Goal: Check status: Check status

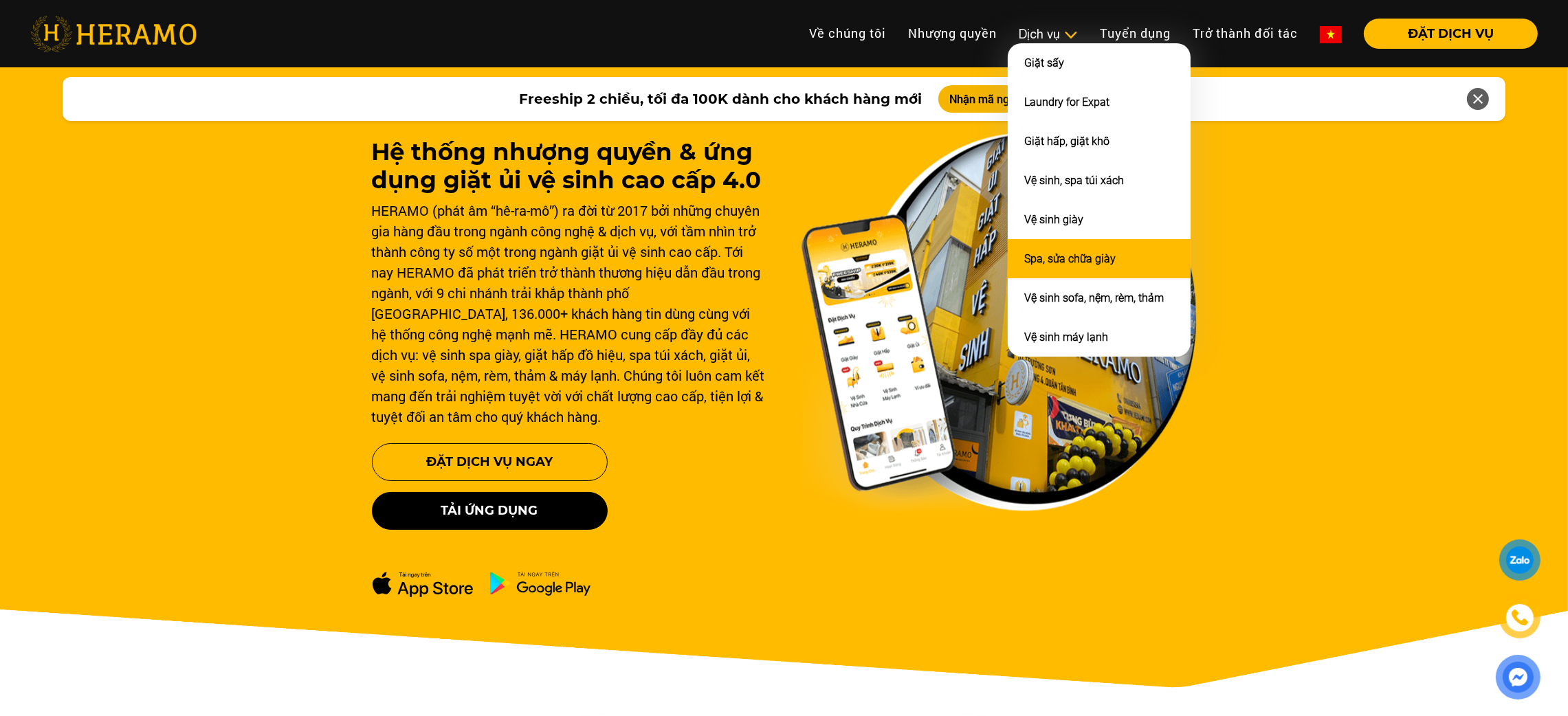
click at [1033, 242] on li "Spa, sửa chữa giày" at bounding box center [1099, 259] width 183 height 39
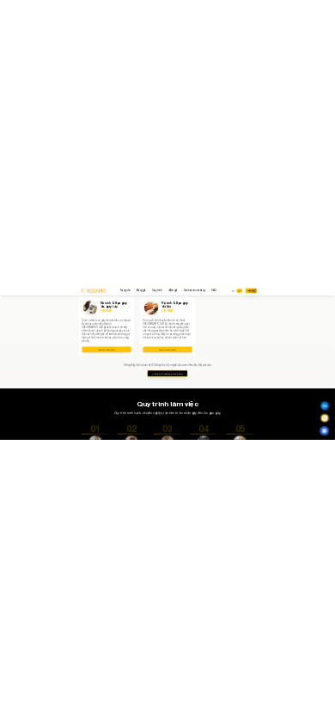
scroll to position [2578, 0]
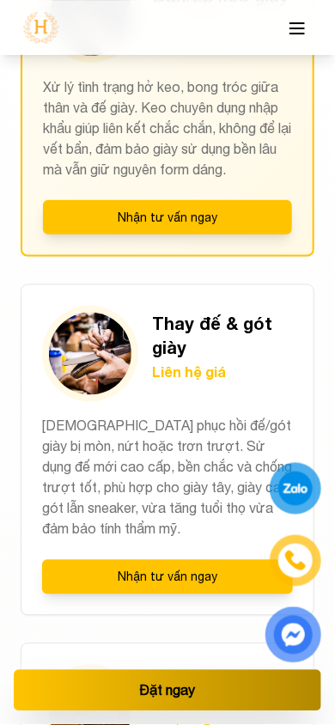
click at [168, 566] on button "Nhận tư vấn ngay" at bounding box center [167, 577] width 251 height 34
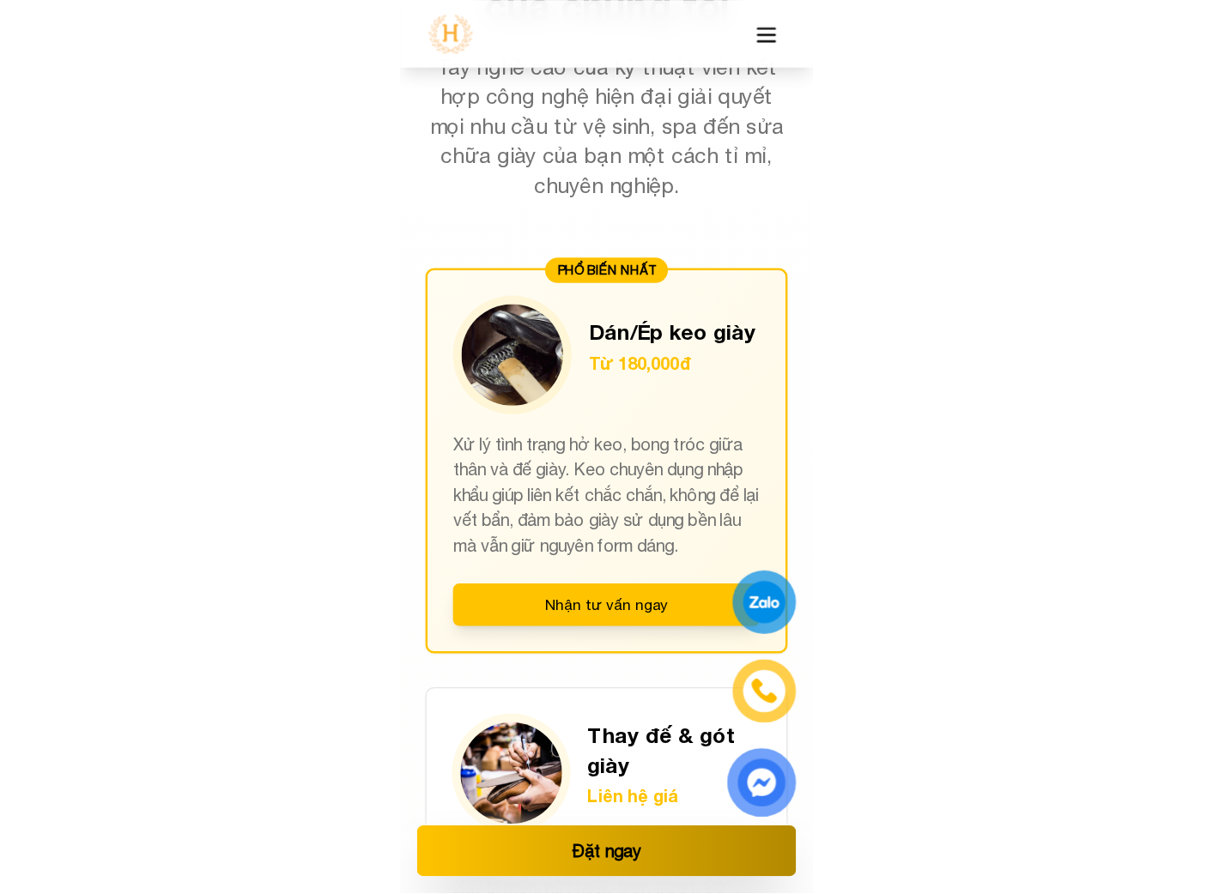
scroll to position [2305, 0]
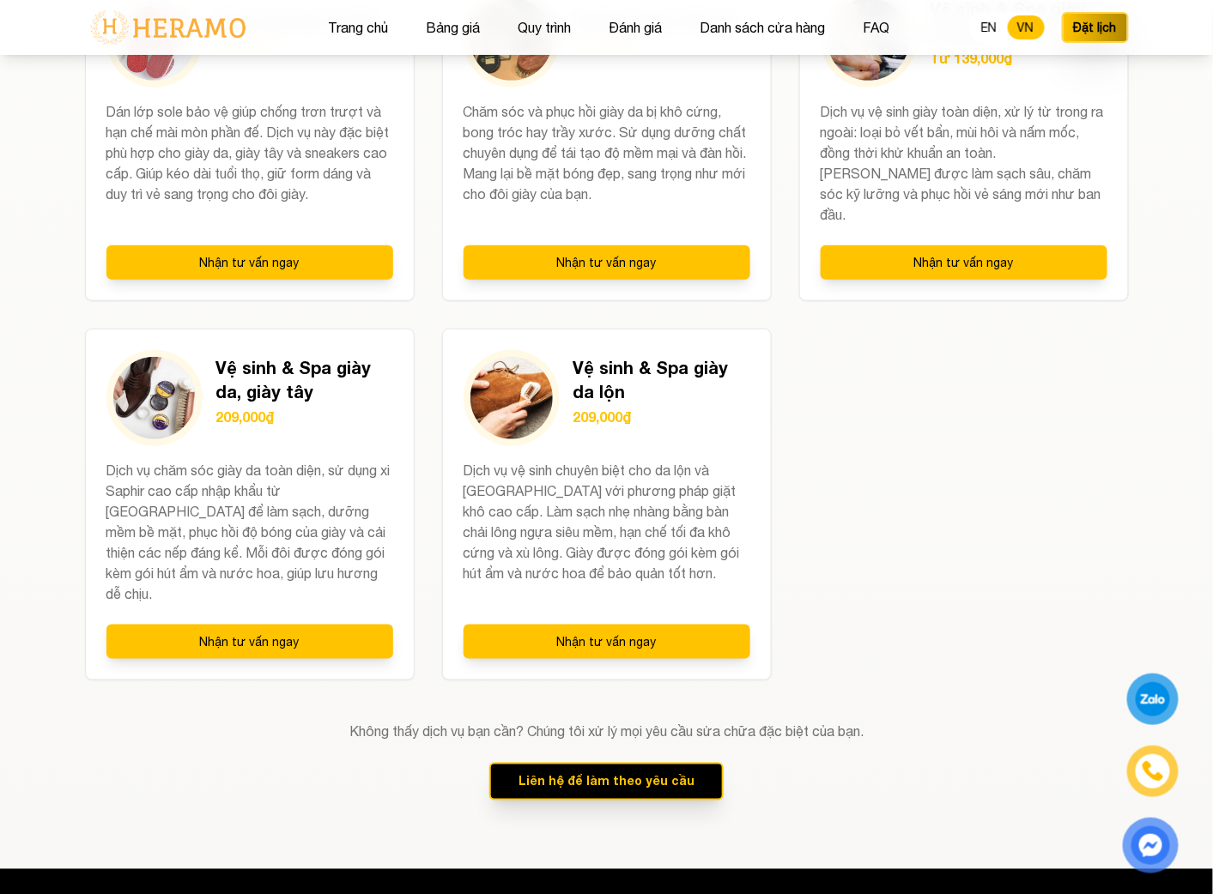
scroll to position [2381, 0]
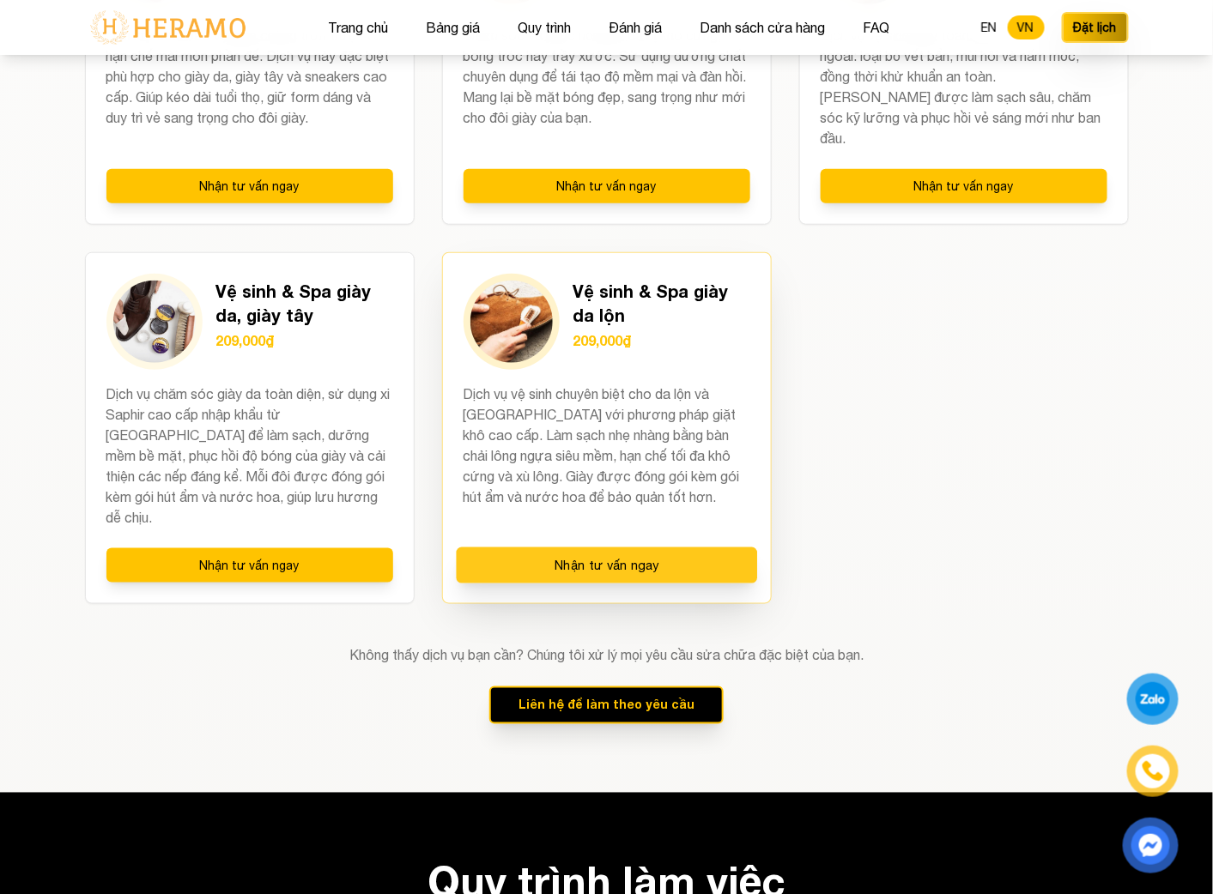
click at [656, 548] on button "Nhận tư vấn ngay" at bounding box center [606, 566] width 301 height 36
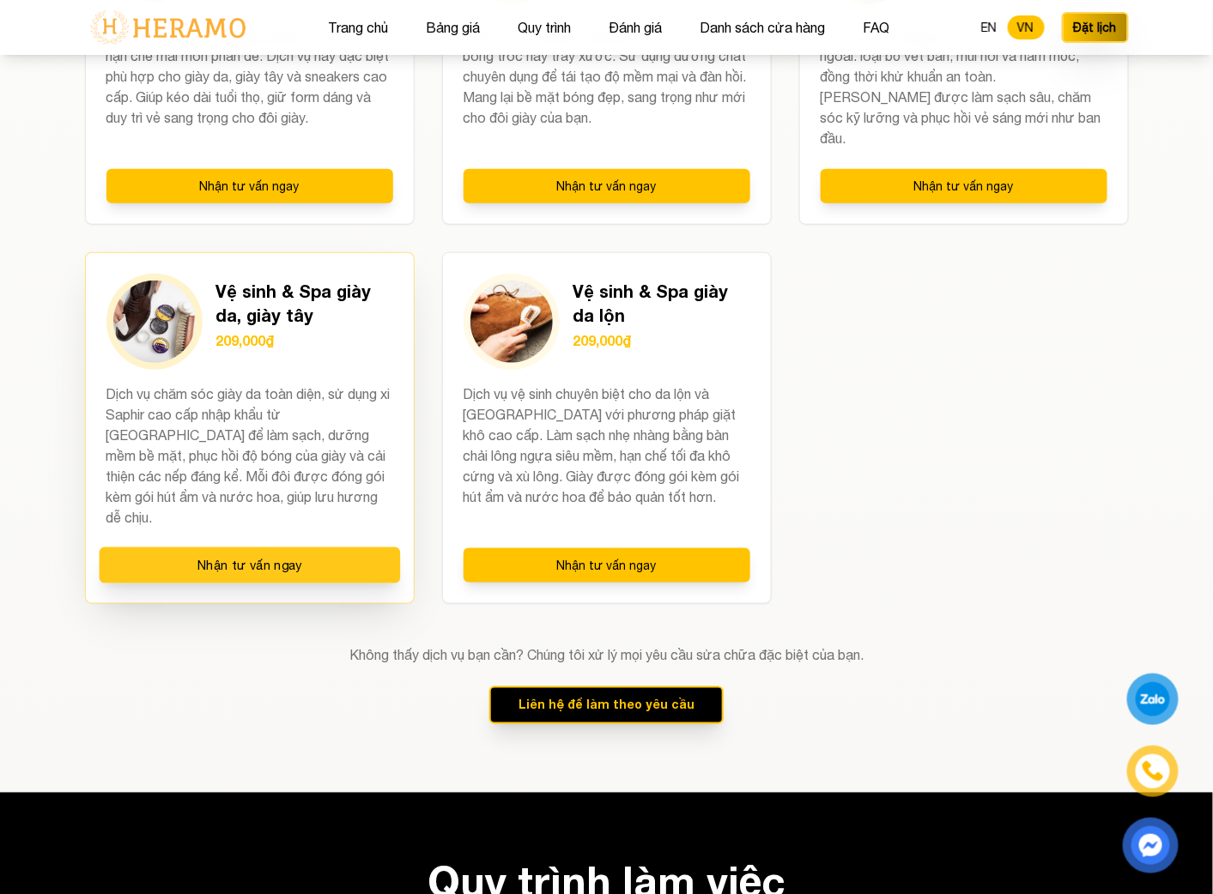
click at [301, 548] on button "Nhận tư vấn ngay" at bounding box center [249, 566] width 301 height 36
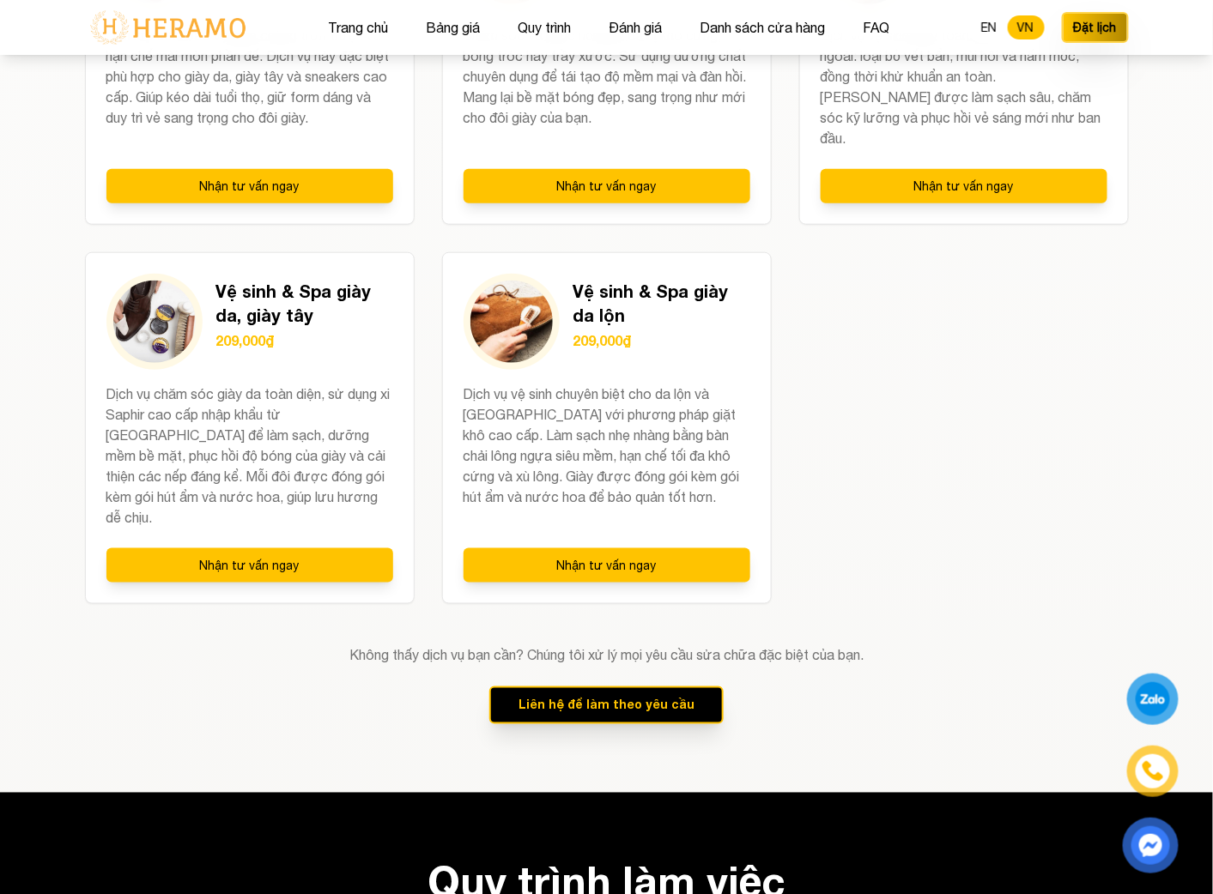
scroll to position [2234, 0]
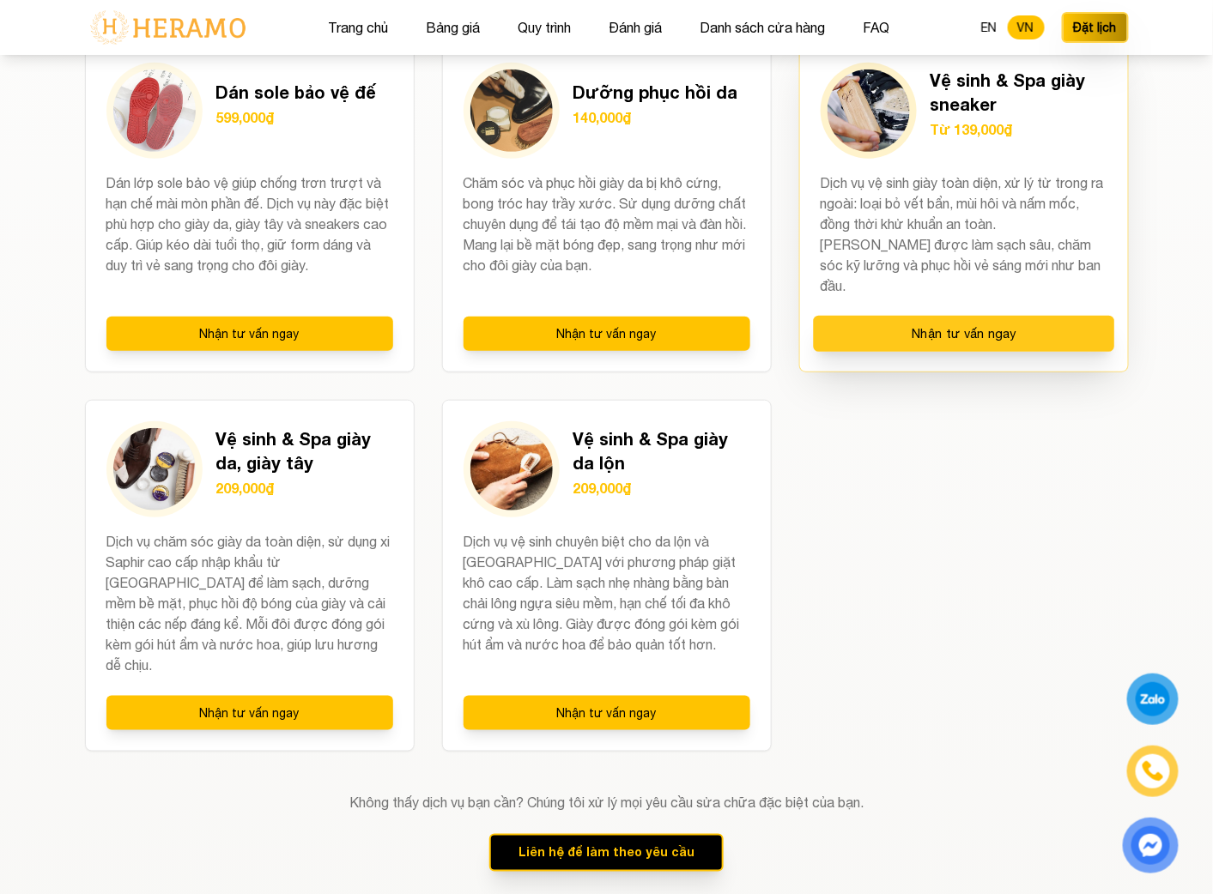
click at [998, 347] on button "Nhận tư vấn ngay" at bounding box center [963, 334] width 301 height 36
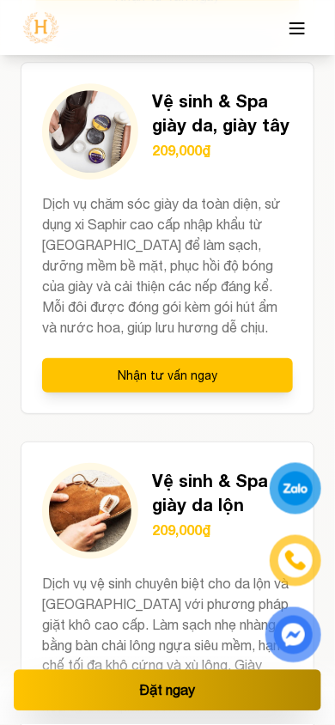
scroll to position [5624, 0]
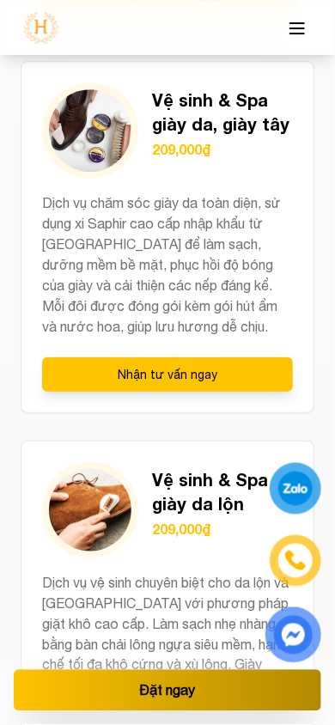
click at [168, 371] on button "Nhận tư vấn ngay" at bounding box center [167, 374] width 251 height 34
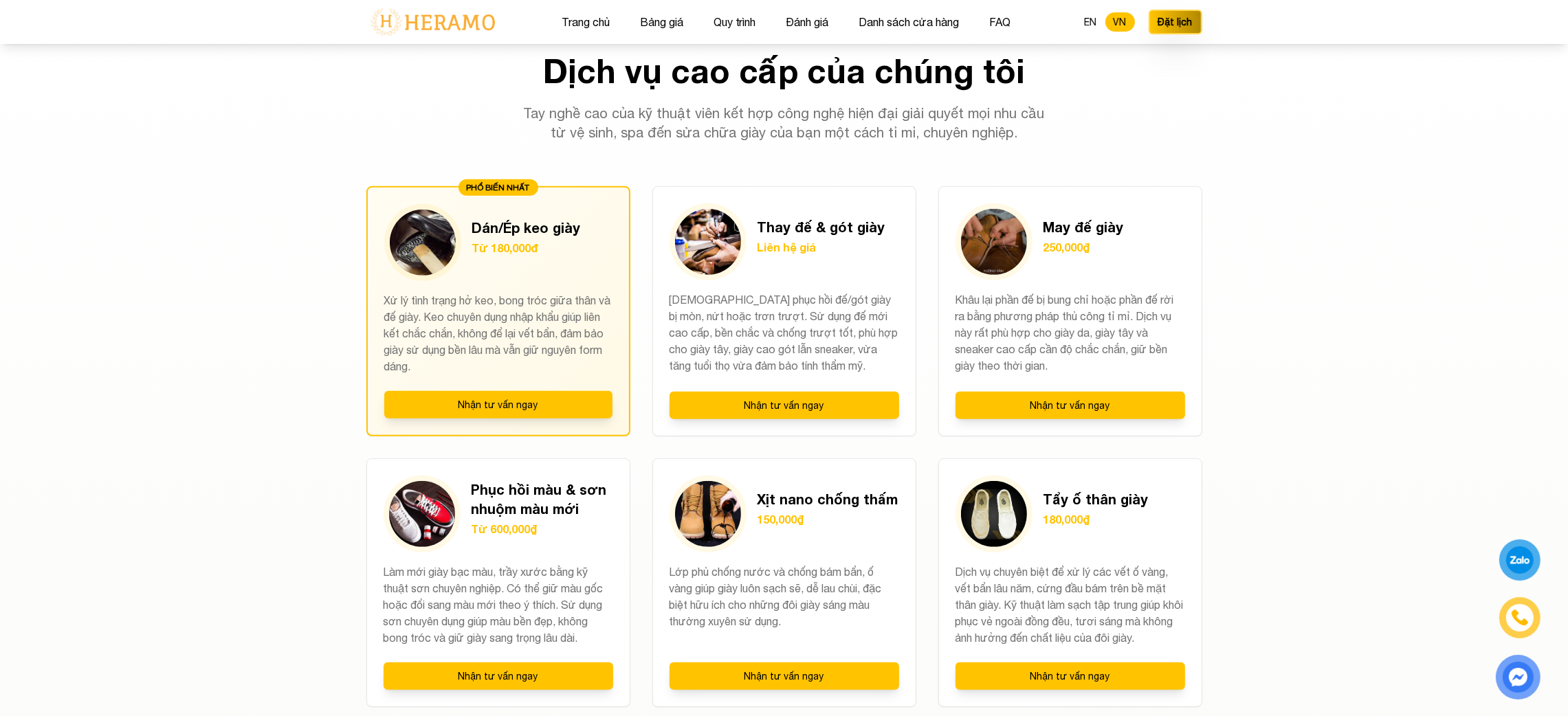
scroll to position [1095, 0]
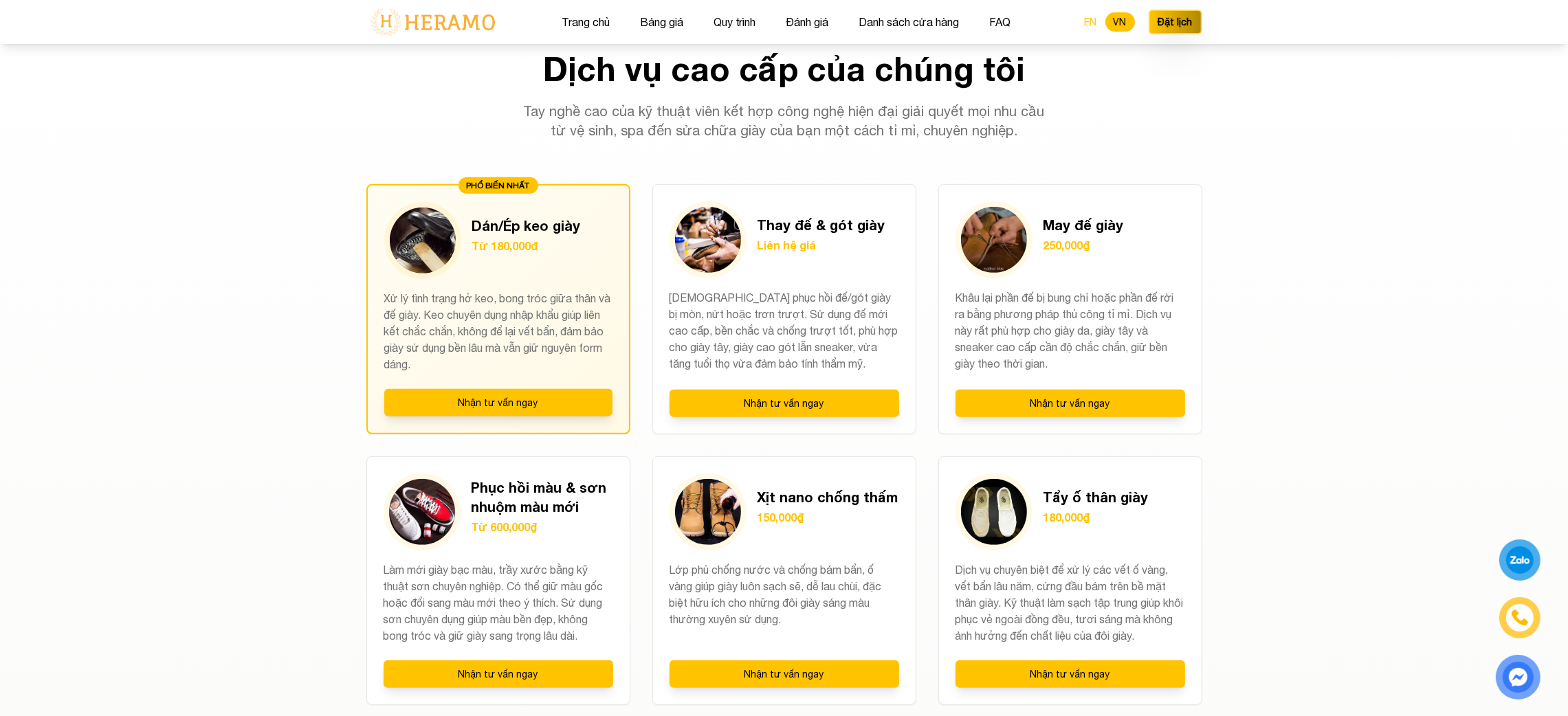
click at [971, 20] on button "EN" at bounding box center [1091, 22] width 29 height 19
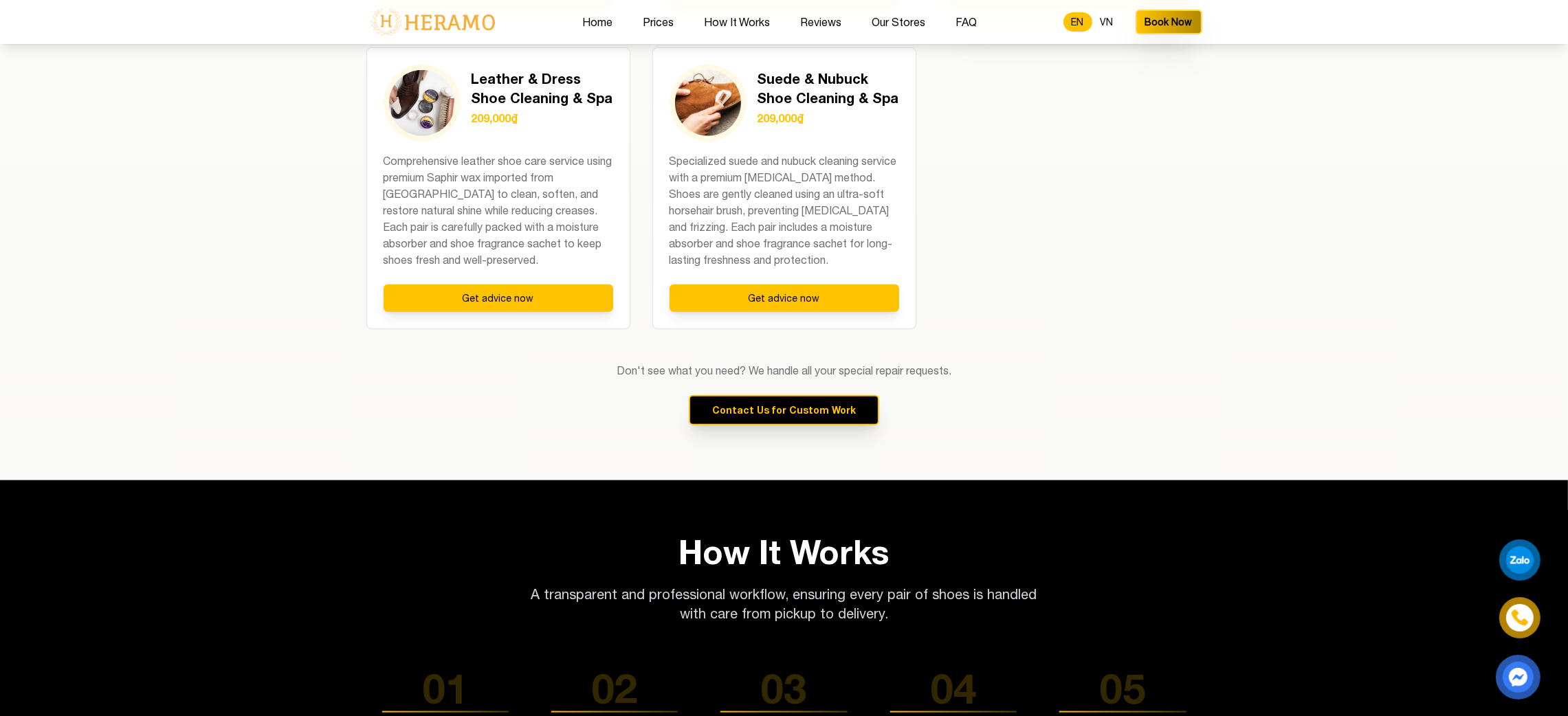
scroll to position [2118, 0]
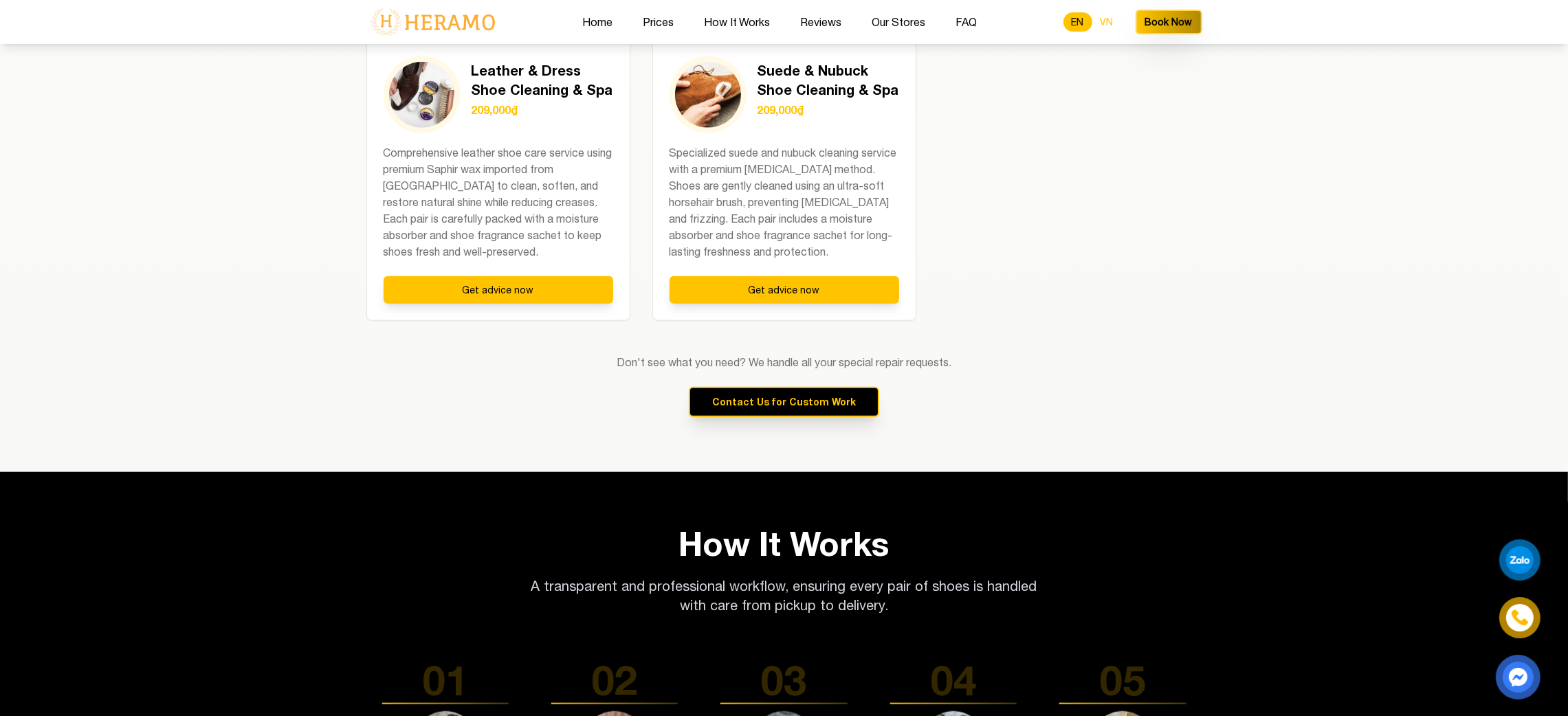
click at [971, 22] on button "VN" at bounding box center [1107, 22] width 30 height 19
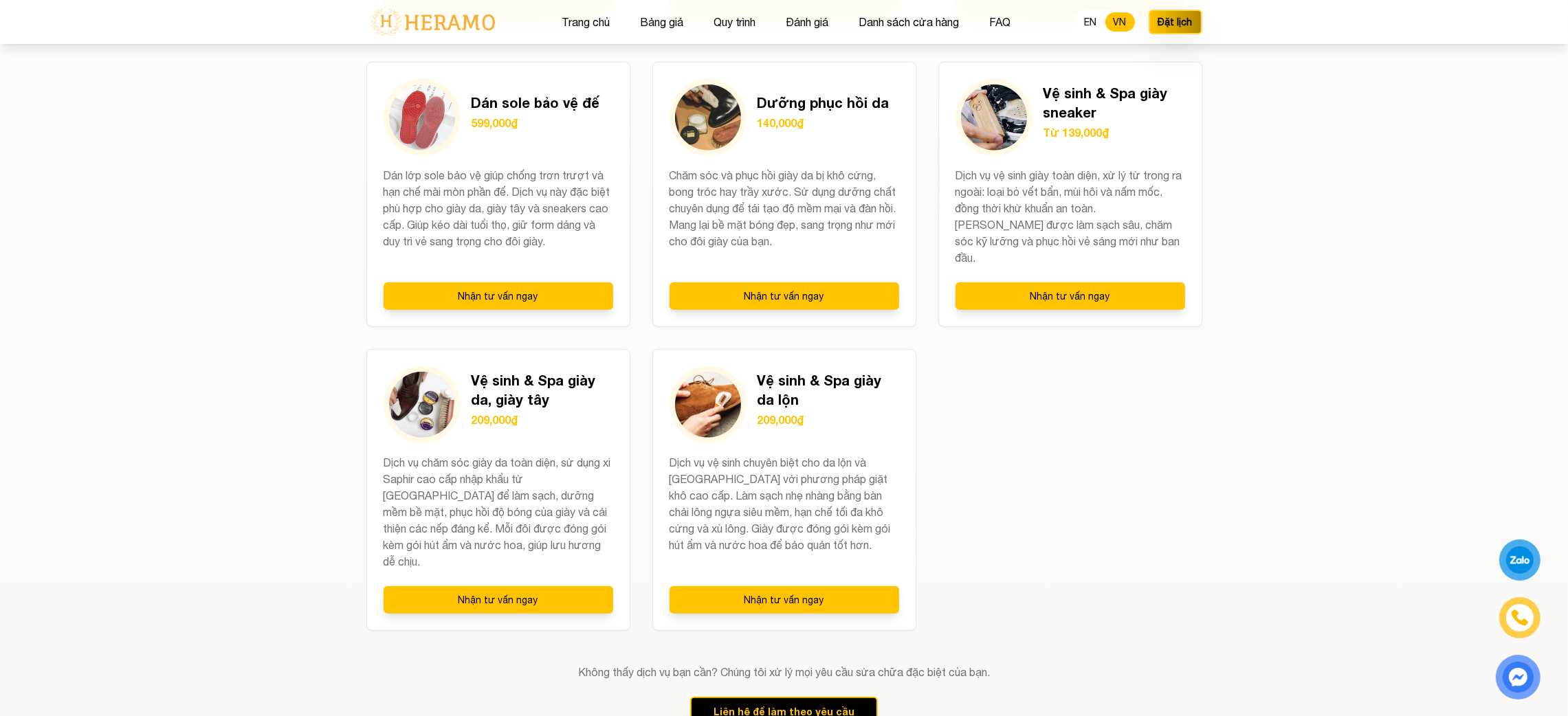
scroll to position [1736, 0]
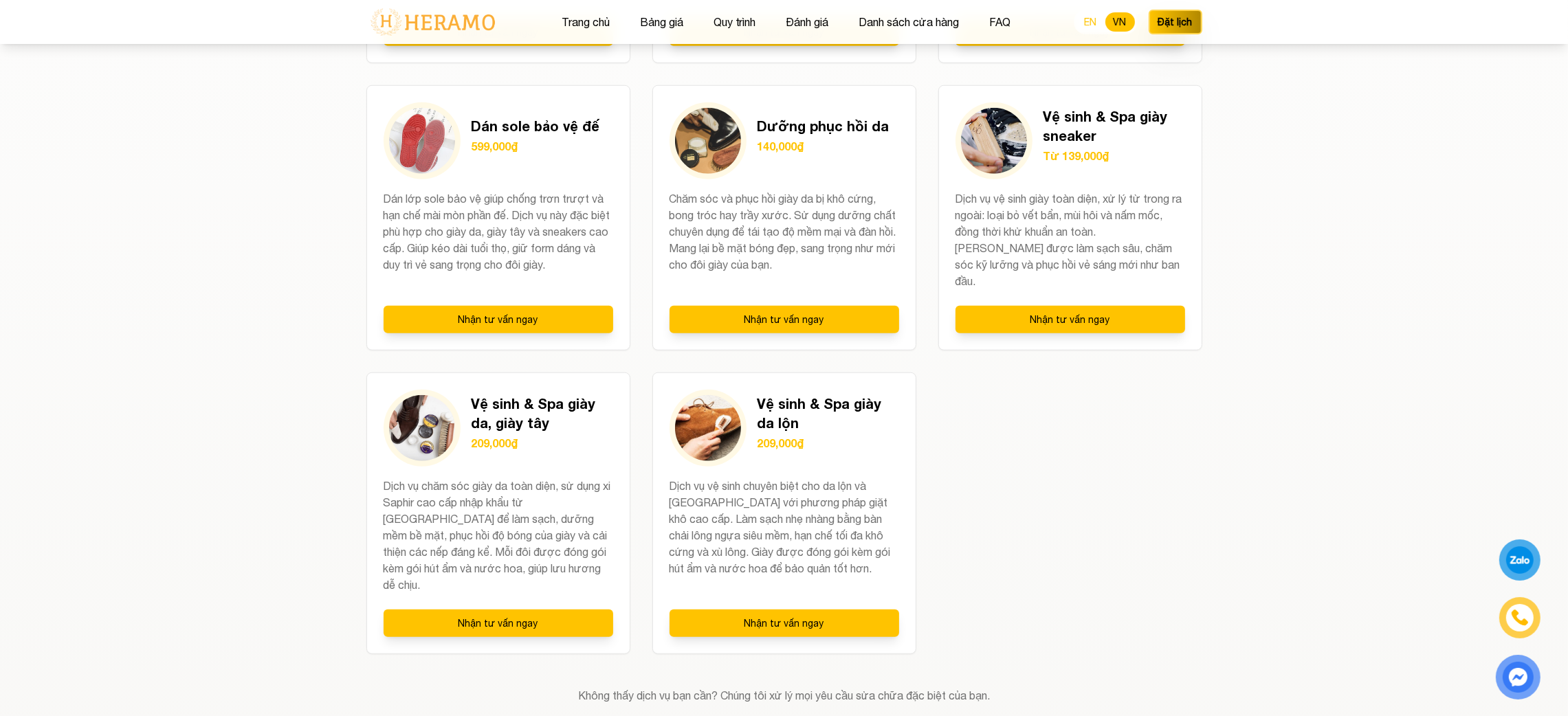
click at [971, 23] on button "EN" at bounding box center [1091, 22] width 29 height 19
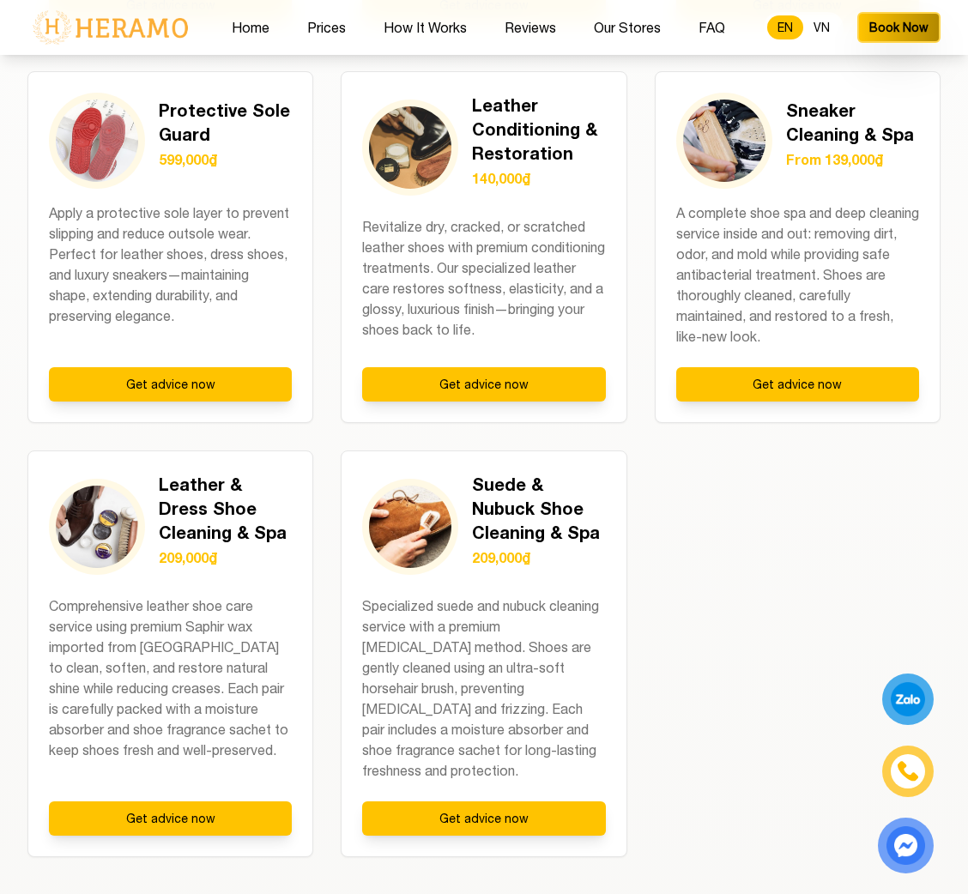
scroll to position [2412, 0]
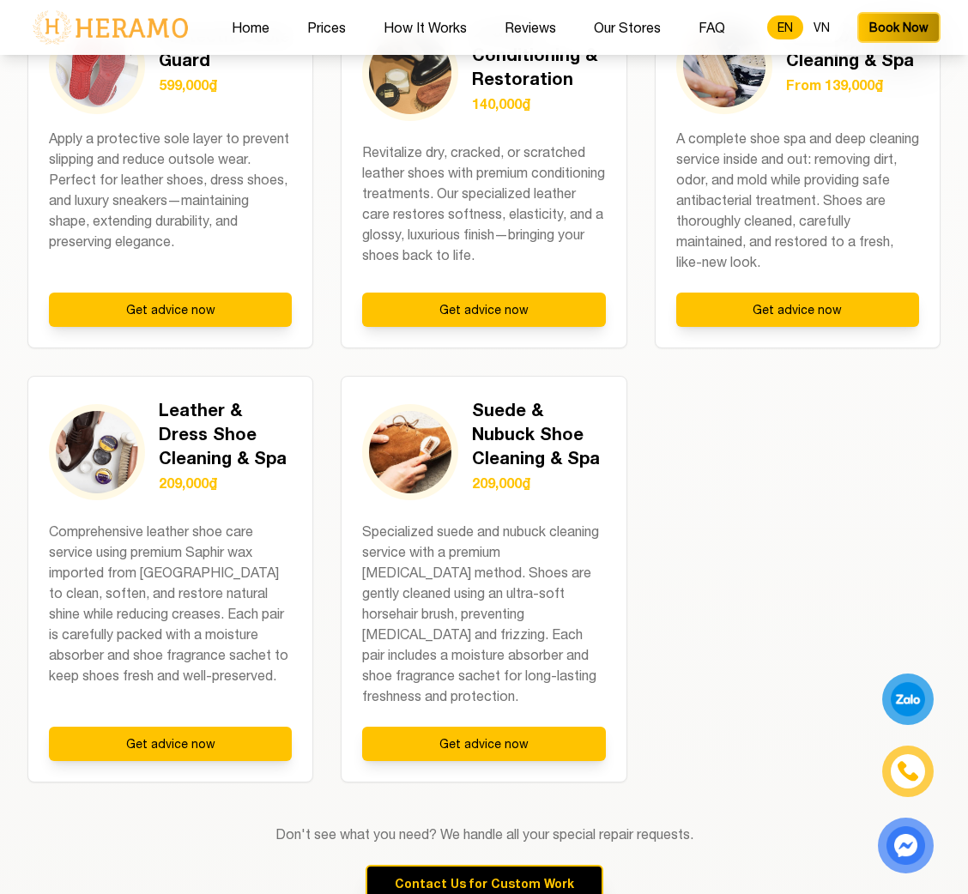
click at [760, 386] on div "MOST POPULAR Shoe Sole Gluing/Pressing From 180,000đ Repair loose soles or sepa…" at bounding box center [483, 13] width 913 height 1540
click at [826, 23] on button "VN" at bounding box center [821, 27] width 37 height 24
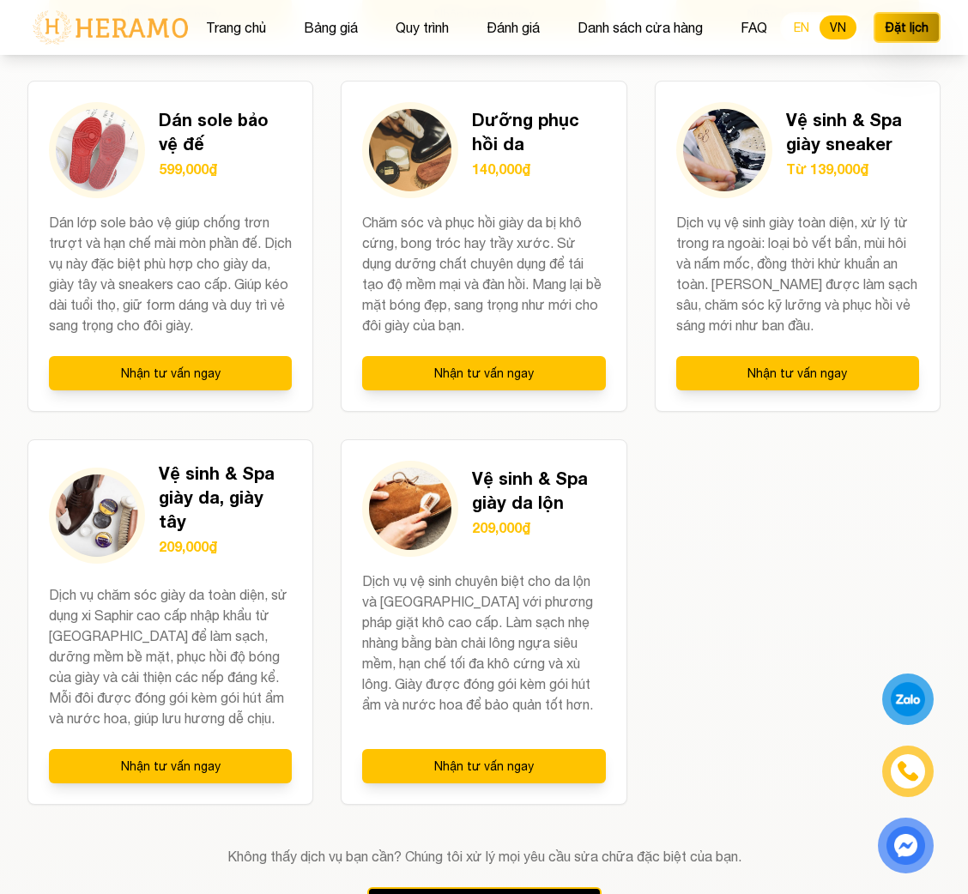
click at [796, 24] on button "EN" at bounding box center [802, 27] width 36 height 24
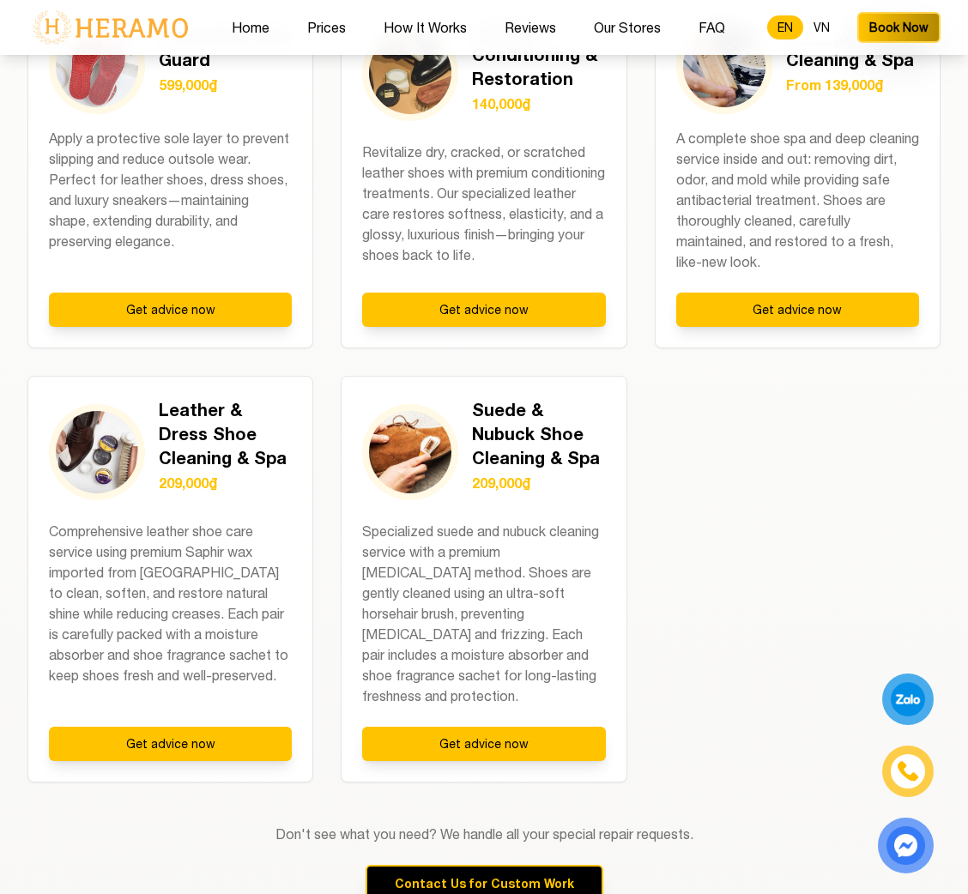
click at [767, 15] on button "EN" at bounding box center [785, 27] width 36 height 24
click at [743, 524] on div "MOST POPULAR Shoe Sole Gluing/Pressing From 180,000đ Repair loose soles or sepa…" at bounding box center [483, 13] width 913 height 1540
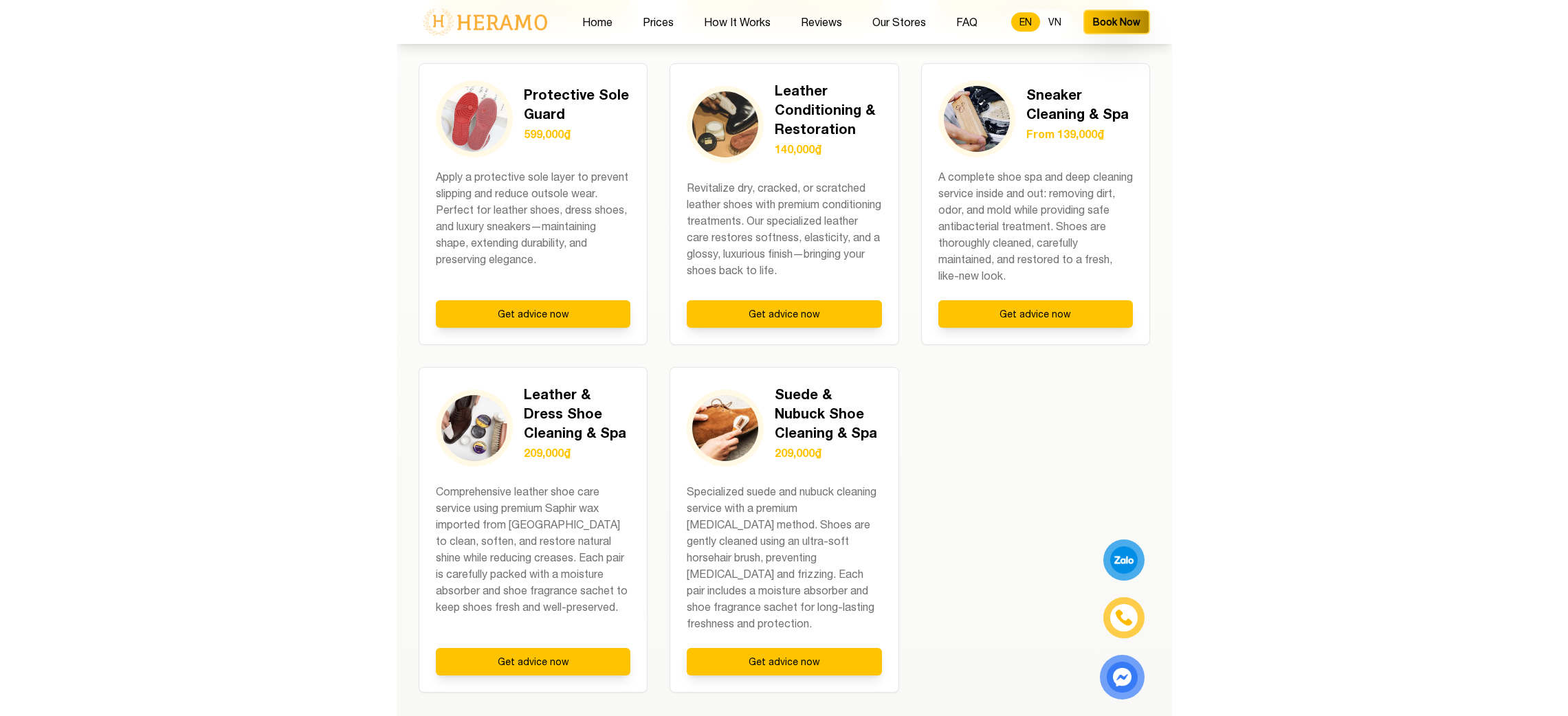
scroll to position [1756, 0]
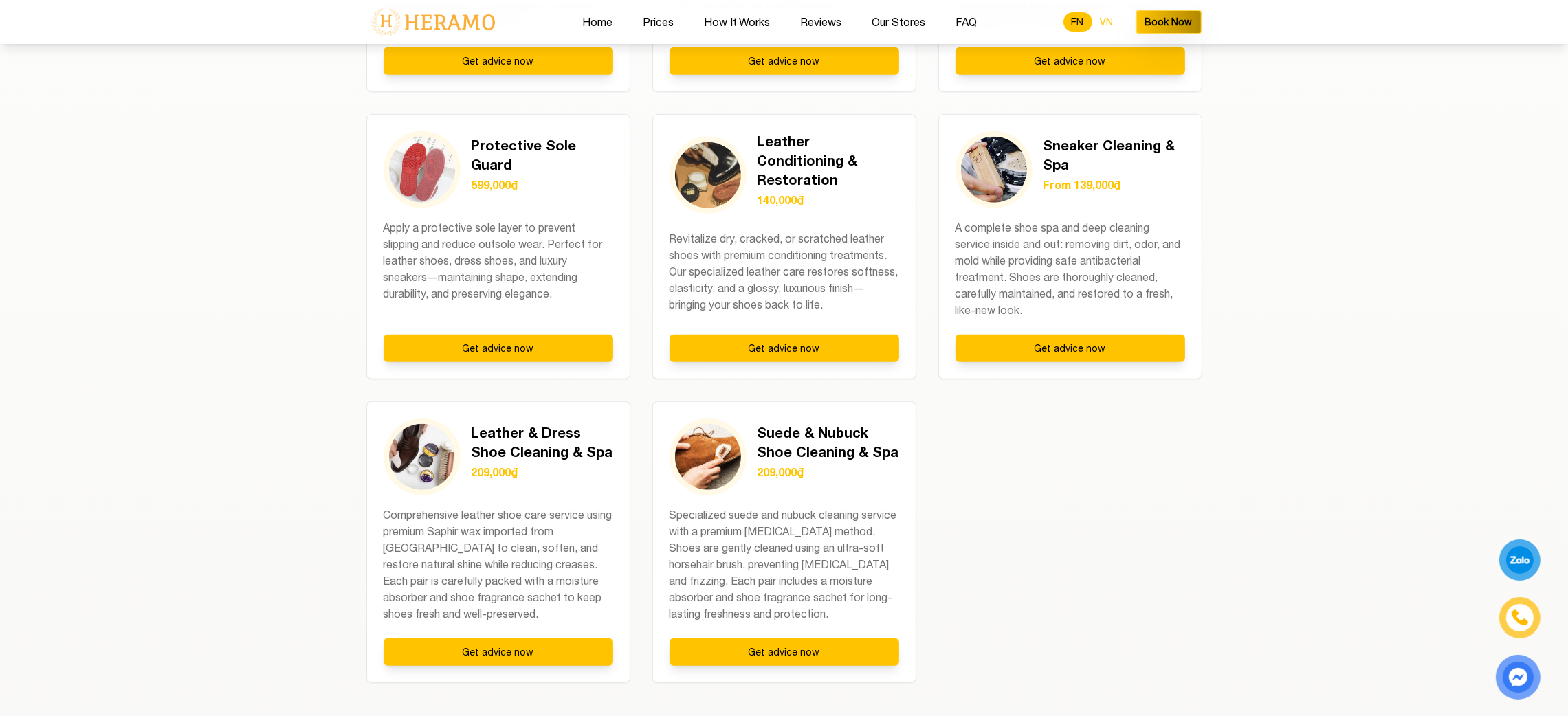
click at [971, 17] on button "VN" at bounding box center [1107, 22] width 30 height 19
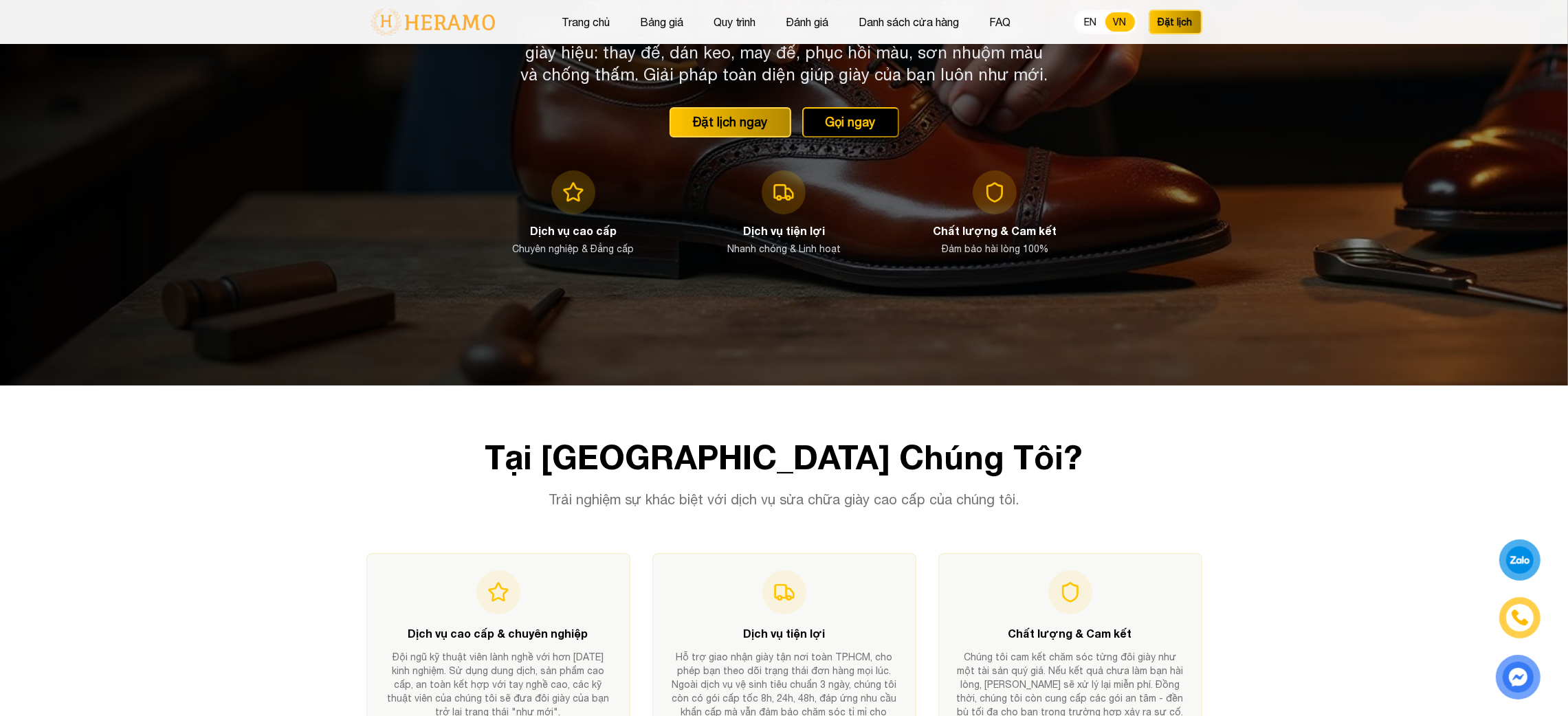
scroll to position [0, 0]
